Goal: Information Seeking & Learning: Check status

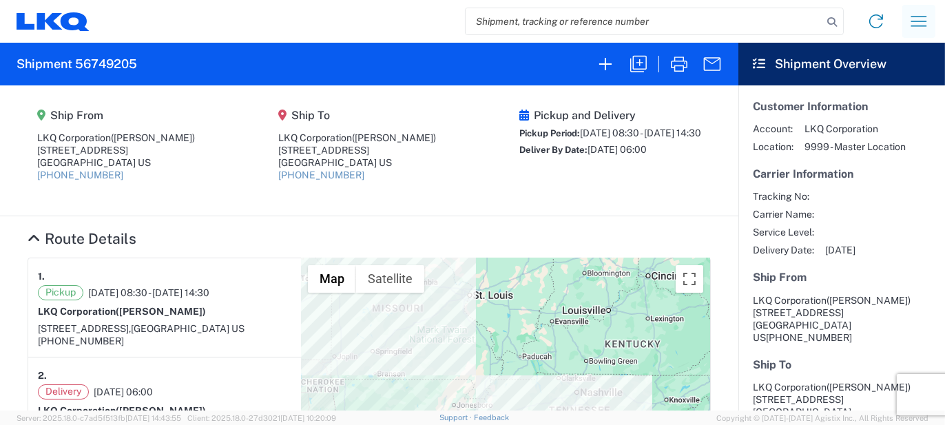
click at [923, 24] on icon "button" at bounding box center [919, 21] width 22 height 22
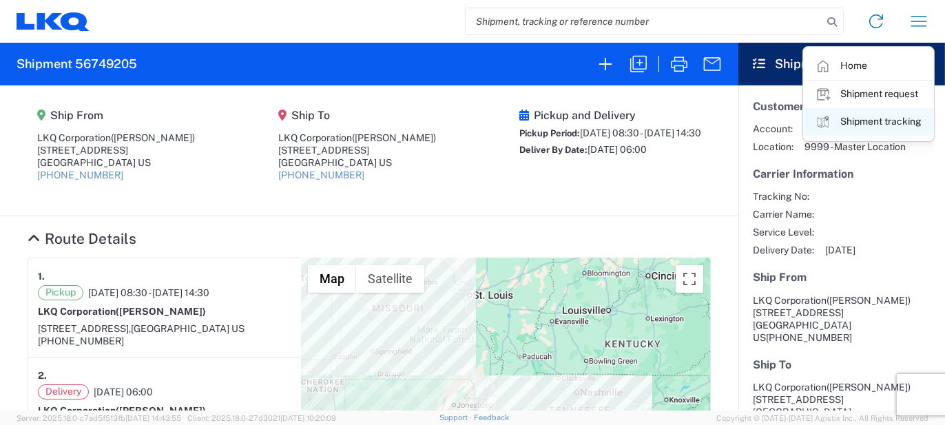
click at [861, 123] on link "Shipment tracking" at bounding box center [869, 122] width 130 height 28
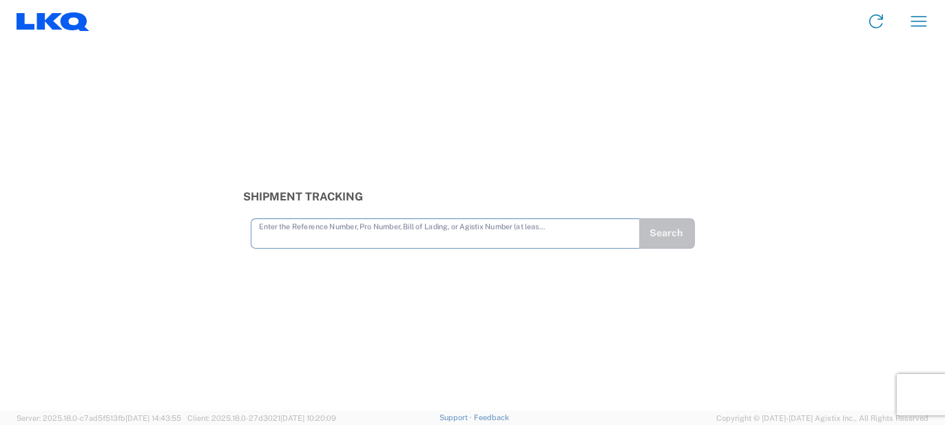
click at [307, 241] on input "text" at bounding box center [445, 233] width 373 height 24
type input "56647297"
click at [667, 238] on button "Search" at bounding box center [667, 233] width 57 height 30
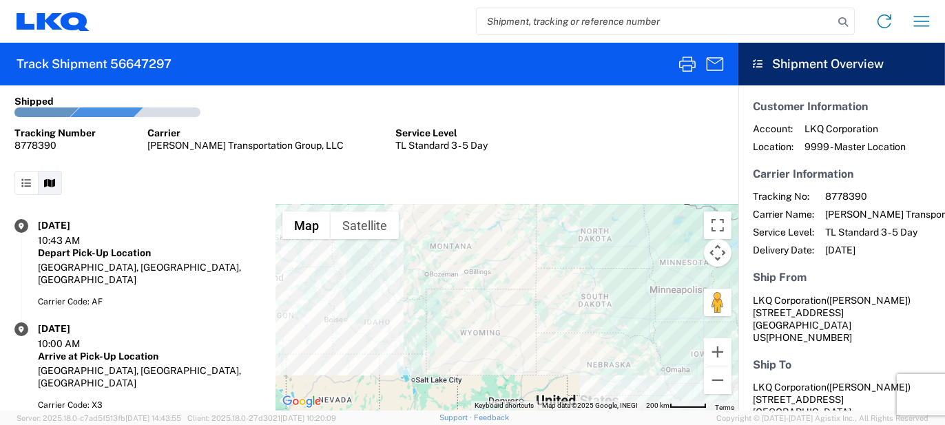
drag, startPoint x: 641, startPoint y: 282, endPoint x: 612, endPoint y: 331, distance: 57.4
click at [612, 331] on div at bounding box center [507, 308] width 463 height 206
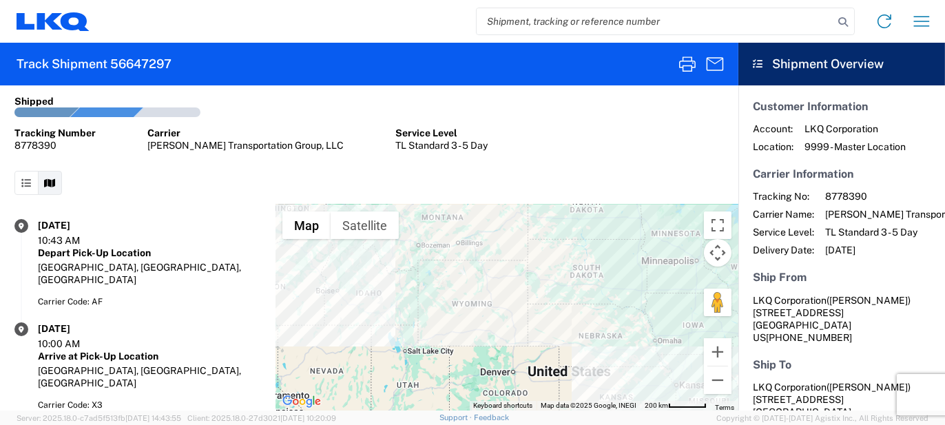
drag, startPoint x: 362, startPoint y: 255, endPoint x: 342, endPoint y: 218, distance: 42.2
click at [342, 218] on div at bounding box center [507, 308] width 463 height 206
